Goal: Task Accomplishment & Management: Use online tool/utility

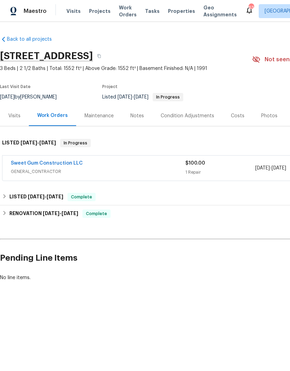
click at [101, 14] on span "Projects" at bounding box center [100, 11] width 22 height 7
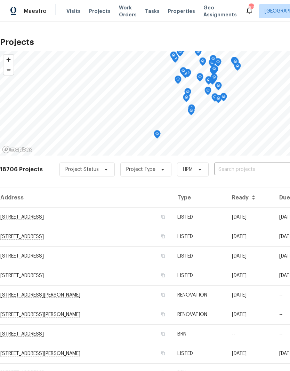
click at [246, 173] on input "text" at bounding box center [254, 169] width 80 height 11
type input "2561 mint"
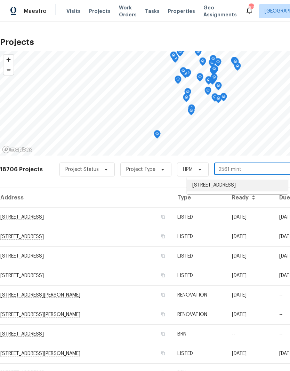
click at [238, 186] on li "2561 Mint Julep Dr, Creedmoor, NC 27522" at bounding box center [237, 185] width 101 height 12
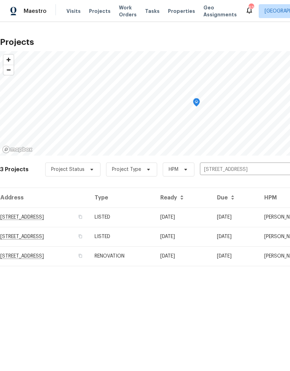
click at [59, 214] on td "2561 Mint Julep Dr, Creedmoor, NC 27522" at bounding box center [44, 216] width 89 height 19
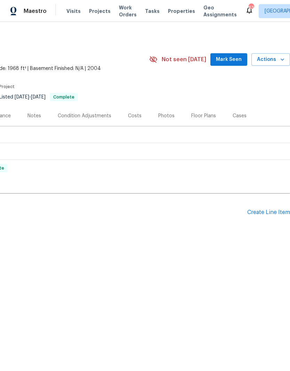
click at [276, 63] on span "Actions" at bounding box center [270, 59] width 27 height 9
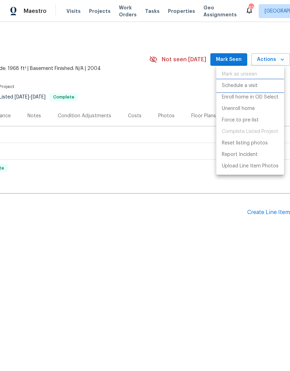
click at [257, 86] on p "Schedule a visit" at bounding box center [240, 85] width 36 height 7
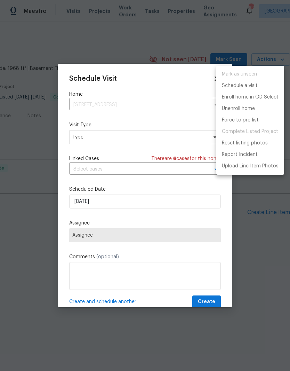
click at [126, 136] on div at bounding box center [145, 185] width 290 height 371
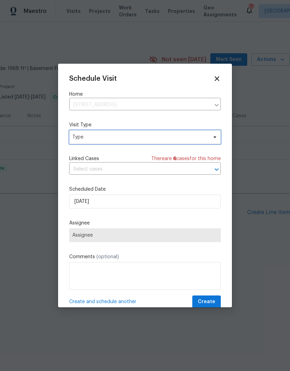
click at [94, 141] on span "Type" at bounding box center [139, 137] width 135 height 7
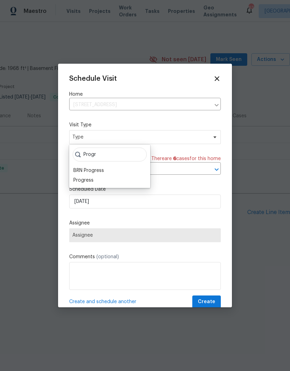
type input "Progr"
click at [89, 177] on div "Progress" at bounding box center [83, 180] width 20 height 7
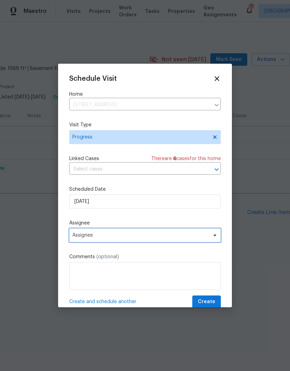
click at [135, 236] on span "Assignee" at bounding box center [140, 235] width 136 height 6
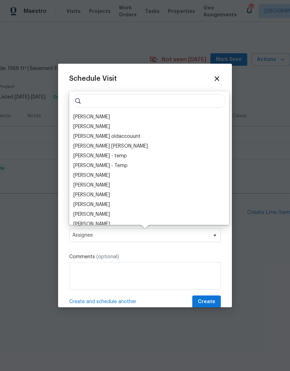
click at [103, 114] on div "[PERSON_NAME]" at bounding box center [91, 116] width 37 height 7
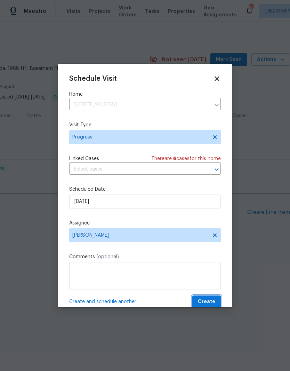
click at [213, 305] on span "Create" at bounding box center [206, 301] width 17 height 9
